Goal: Task Accomplishment & Management: Manage account settings

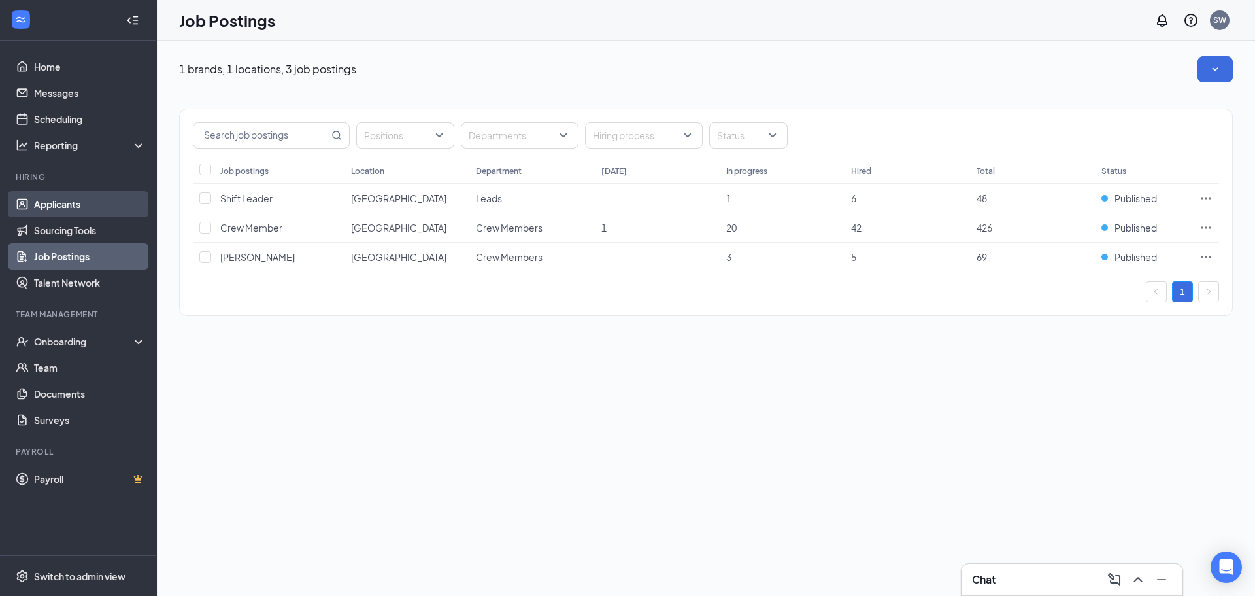
click at [73, 207] on link "Applicants" at bounding box center [90, 204] width 112 height 26
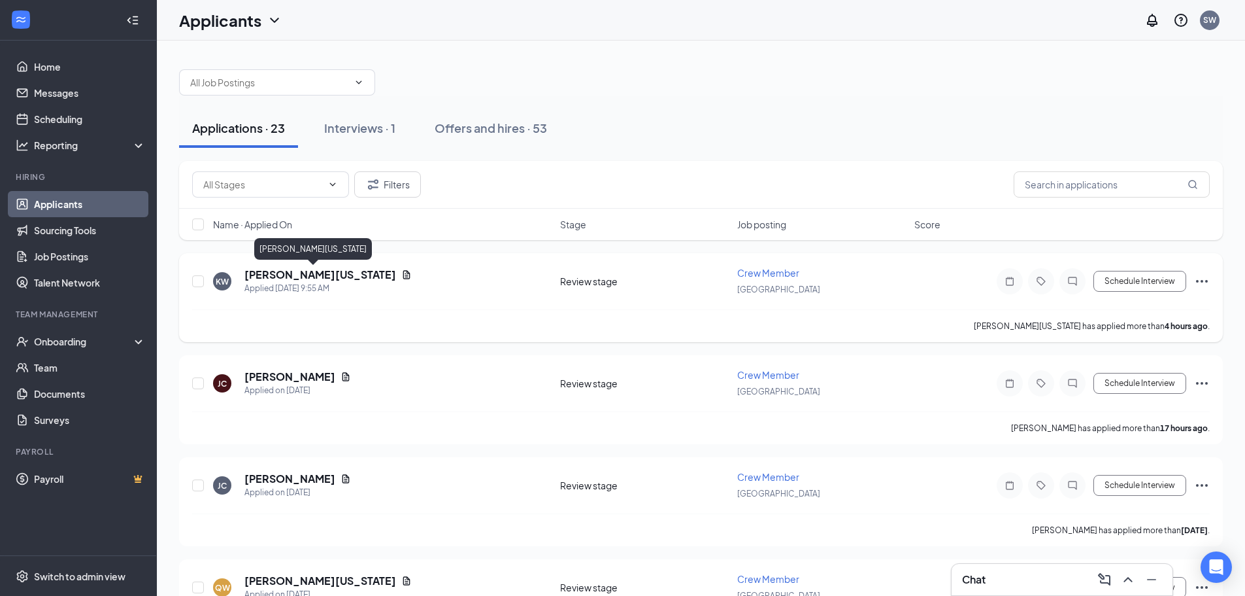
click at [287, 273] on h5 "[PERSON_NAME][US_STATE]" at bounding box center [320, 274] width 152 height 14
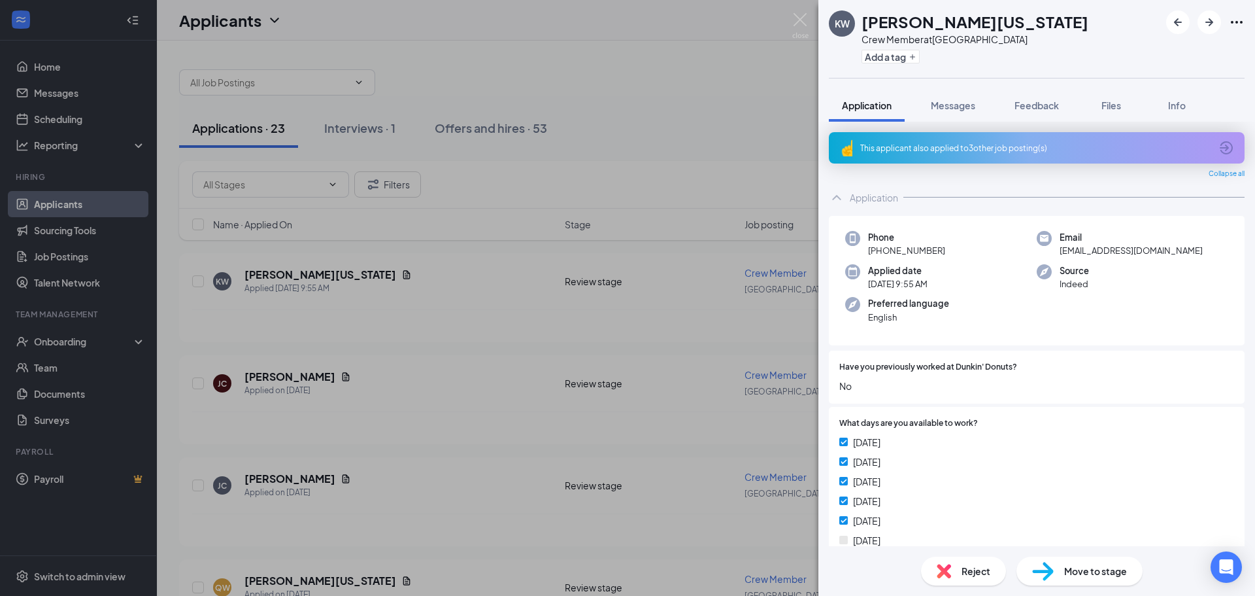
scroll to position [327, 0]
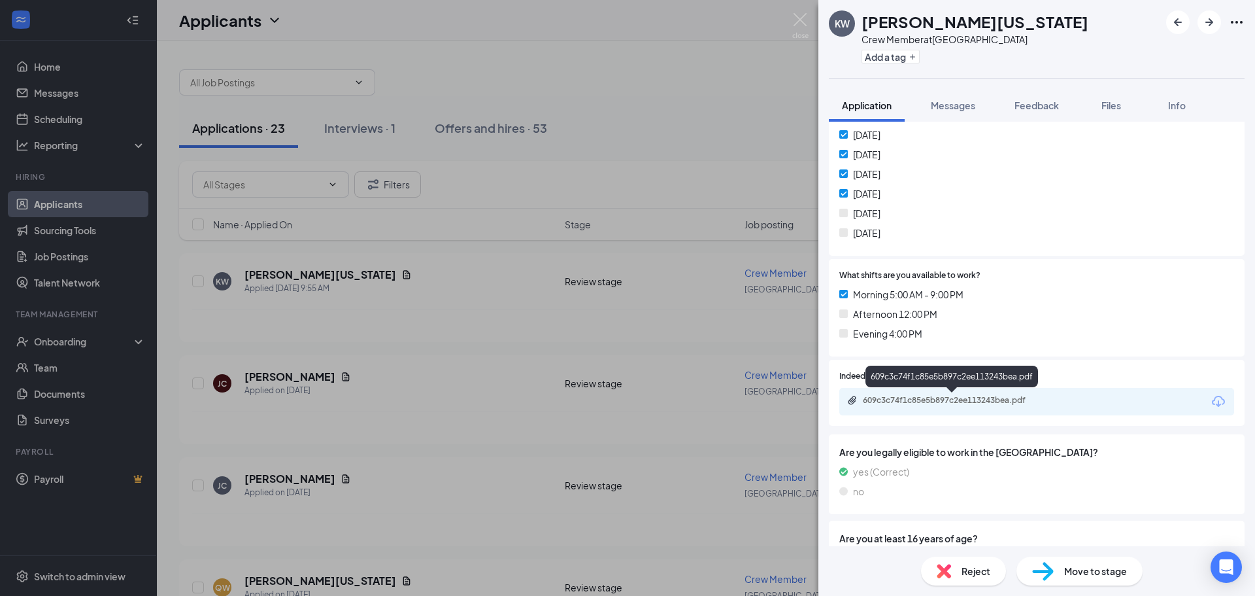
click at [947, 397] on div "609c3c74f1c85e5b897c2ee113243bea.pdf" at bounding box center [954, 400] width 183 height 10
click at [978, 567] on span "Reject" at bounding box center [976, 570] width 29 height 14
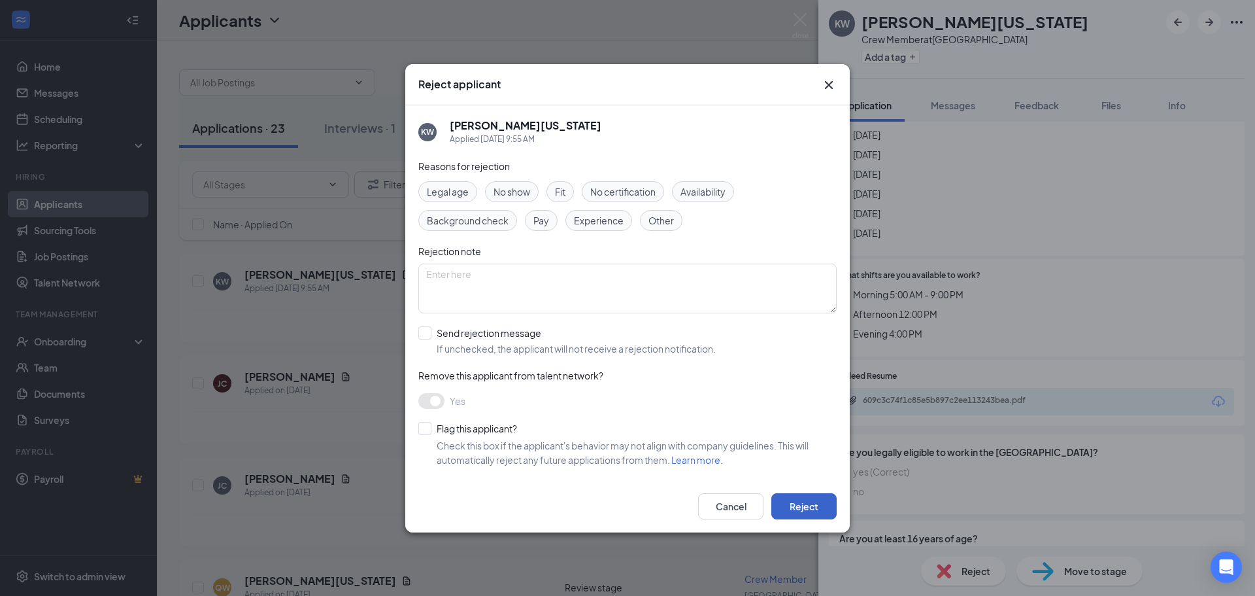
drag, startPoint x: 811, startPoint y: 506, endPoint x: 806, endPoint y: 485, distance: 21.4
click at [811, 505] on button "Reject" at bounding box center [803, 506] width 65 height 26
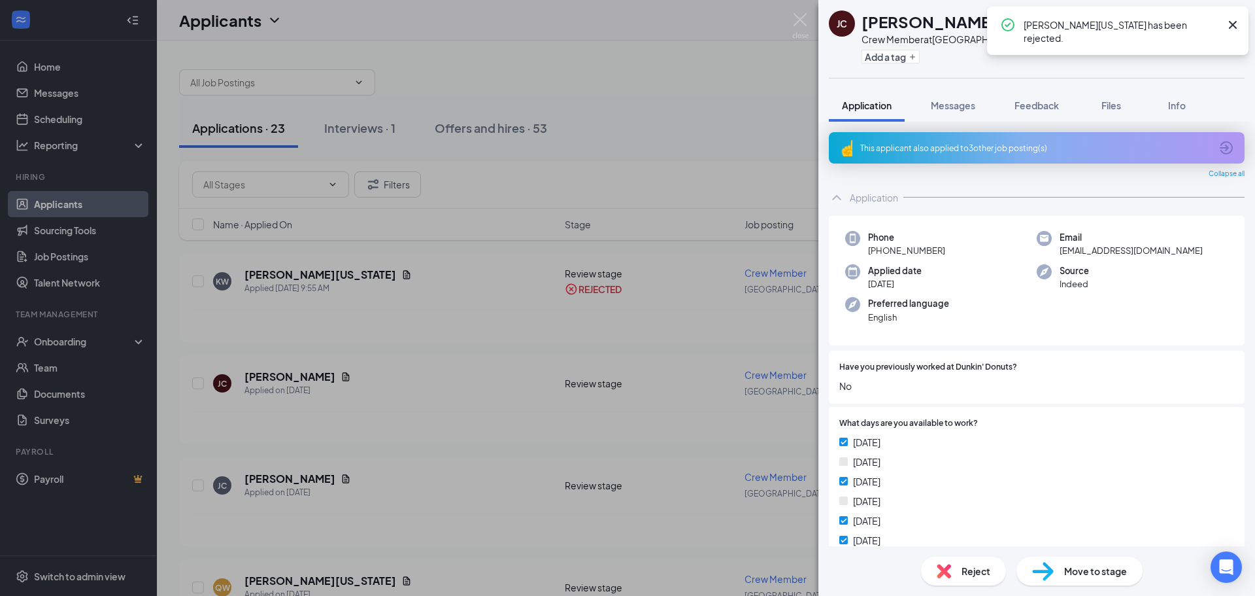
click at [290, 377] on div "[PERSON_NAME] Janazia [PERSON_NAME] Crew Member at [GEOGRAPHIC_DATA] Add a tag …" at bounding box center [627, 298] width 1255 height 596
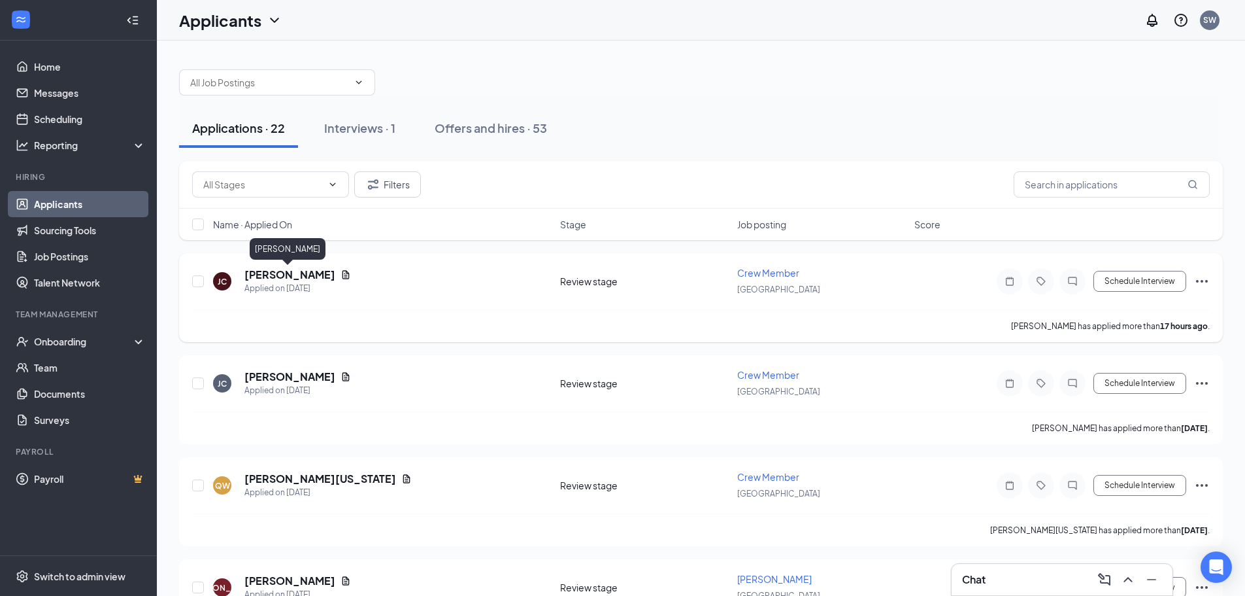
click at [293, 272] on h5 "[PERSON_NAME]" at bounding box center [289, 274] width 91 height 14
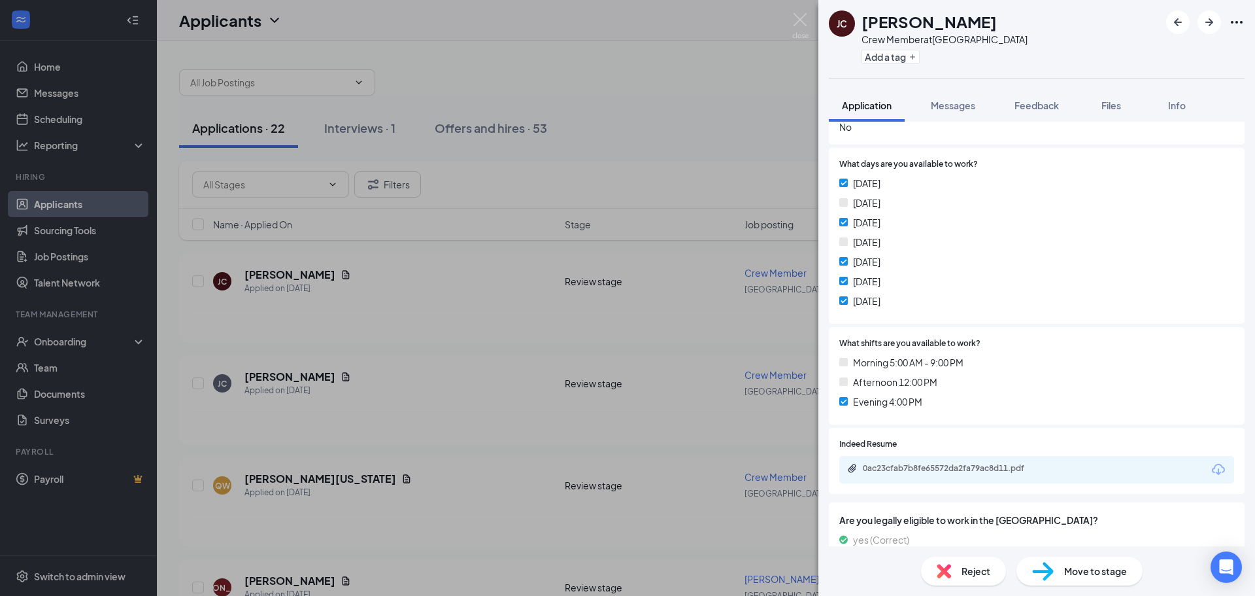
scroll to position [261, 0]
click at [434, 309] on div "[PERSON_NAME] Janazia [PERSON_NAME] Crew Member at [GEOGRAPHIC_DATA] Add a tag …" at bounding box center [627, 298] width 1255 height 596
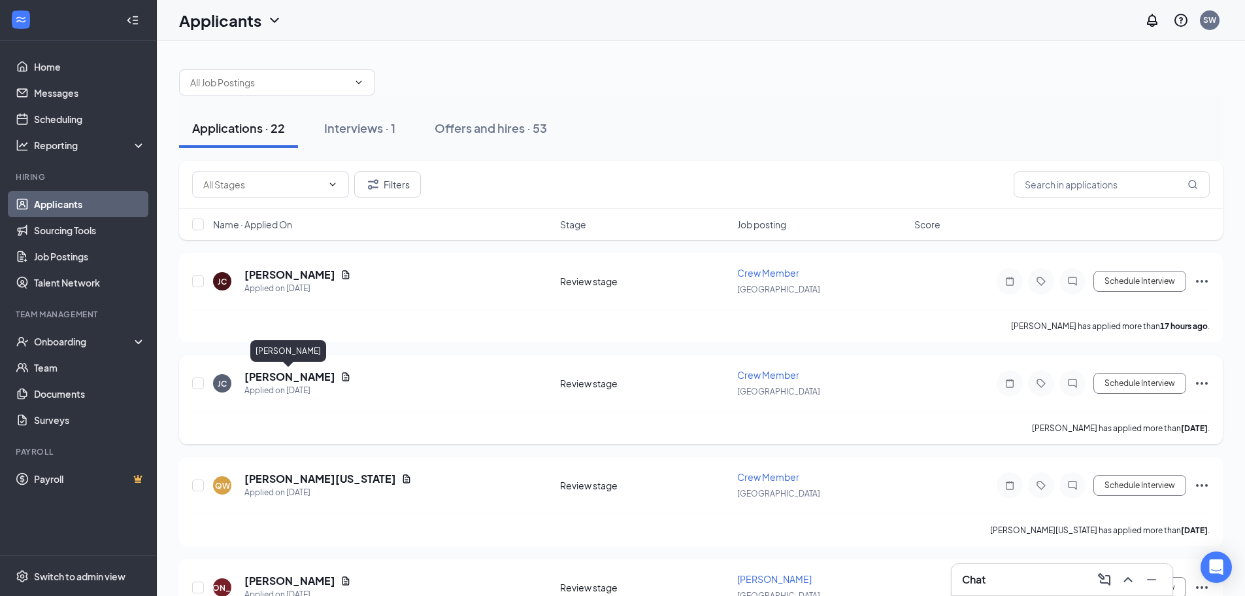
click at [274, 378] on h5 "[PERSON_NAME]" at bounding box center [289, 376] width 91 height 14
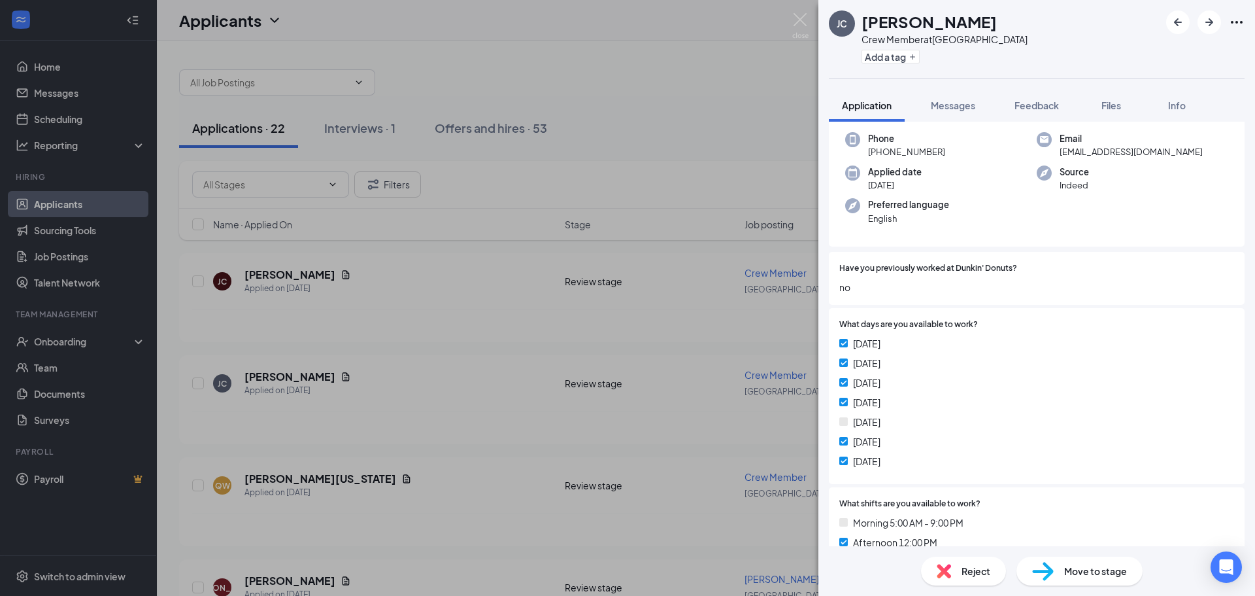
scroll to position [261, 0]
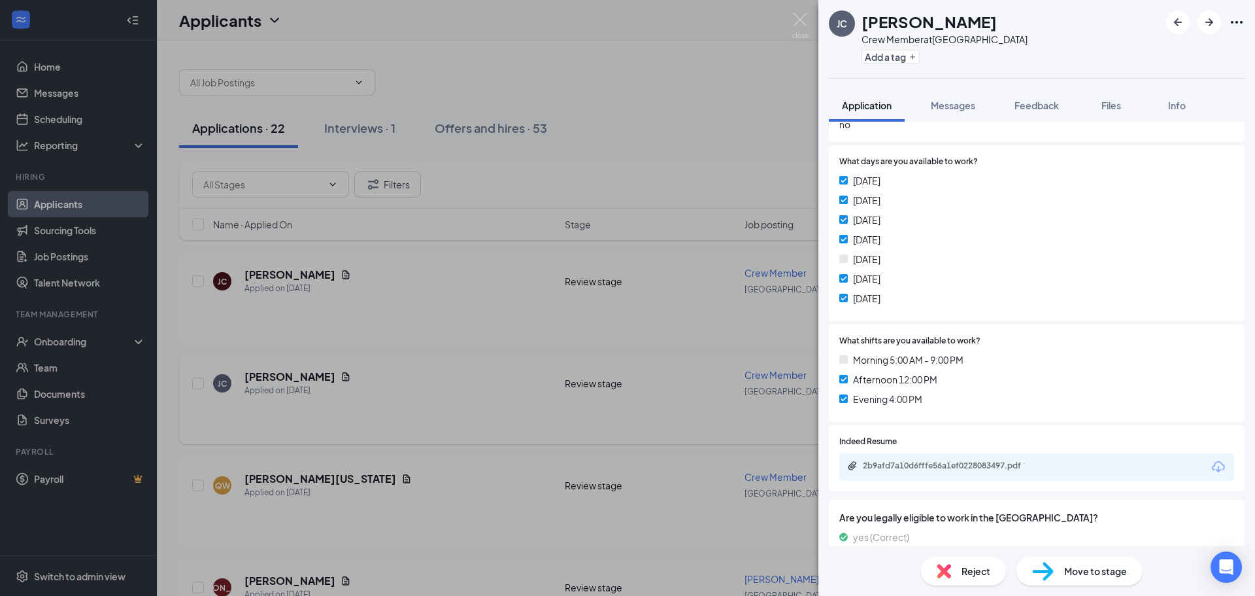
click at [378, 361] on div "[PERSON_NAME] Crew Member at [GEOGRAPHIC_DATA] Add a tag Application Messages F…" at bounding box center [627, 298] width 1255 height 596
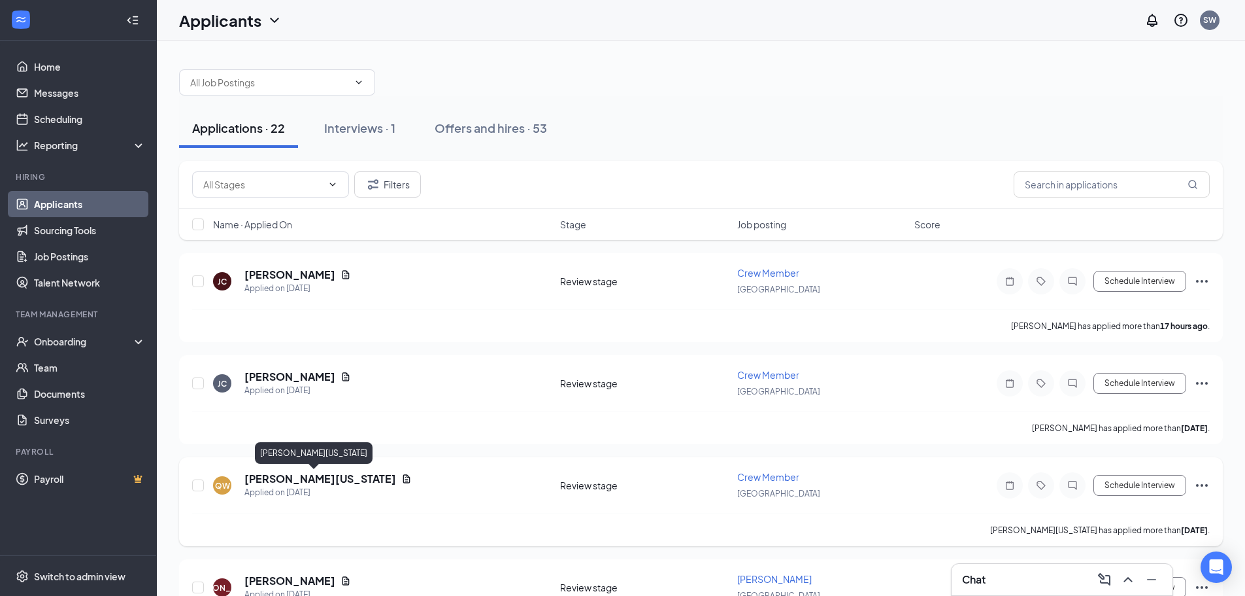
click at [280, 475] on h5 "[PERSON_NAME][US_STATE]" at bounding box center [320, 478] width 152 height 14
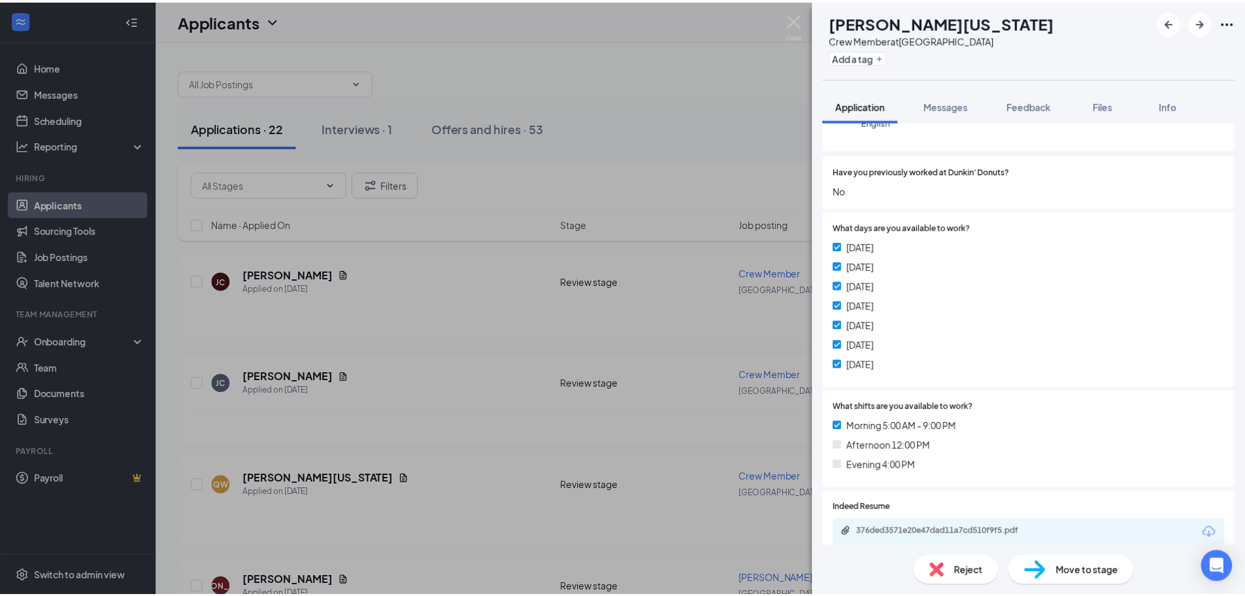
scroll to position [196, 0]
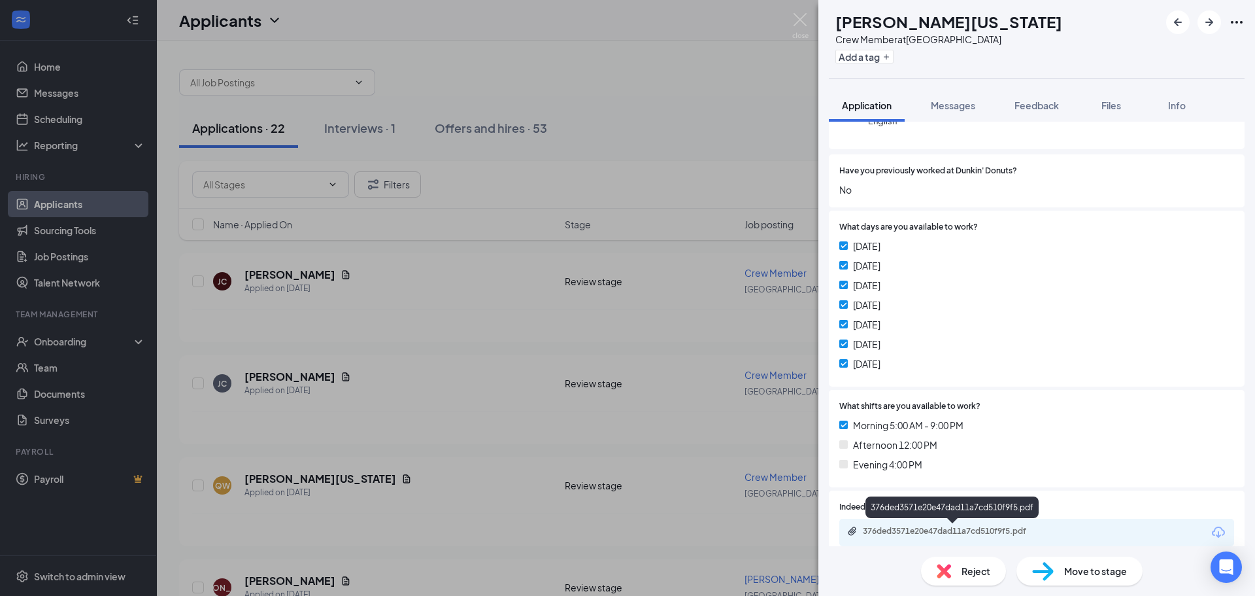
click at [892, 527] on div "376ded3571e20e47dad11a7cd510f9f5.pdf" at bounding box center [954, 531] width 183 height 10
click at [614, 86] on div "QW [PERSON_NAME][US_STATE] Crew Member at [GEOGRAPHIC_DATA] Add a tag Applicati…" at bounding box center [627, 298] width 1255 height 596
